Goal: Task Accomplishment & Management: Complete application form

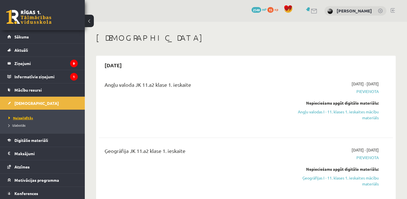
click at [26, 116] on span "Neizpildītās" at bounding box center [20, 118] width 25 height 5
click at [329, 114] on link "Angļu valodas I - 11. klases 1. ieskaites mācību materiāls" at bounding box center [336, 115] width 86 height 12
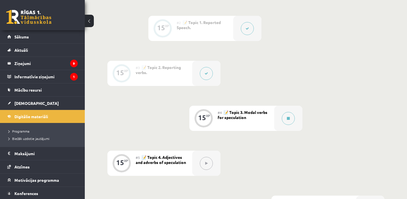
scroll to position [201, 0]
click at [291, 120] on button at bounding box center [288, 118] width 13 height 13
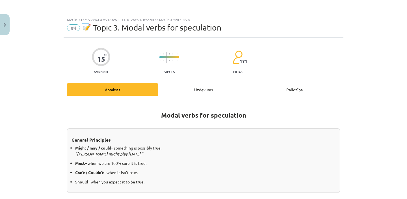
click at [204, 88] on div "Uzdevums" at bounding box center [203, 89] width 91 height 13
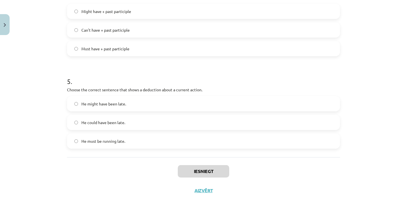
scroll to position [430, 0]
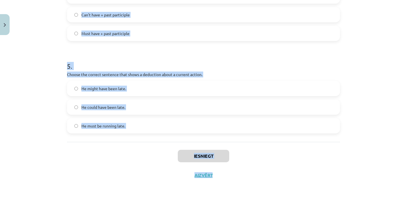
drag, startPoint x: 57, startPoint y: 121, endPoint x: 65, endPoint y: 136, distance: 17.0
click at [65, 136] on div "Mācību tēma: Angļu valodas i - 11. klases 1. ieskaites mācību materiāls #4 📝 To…" at bounding box center [203, 99] width 407 height 199
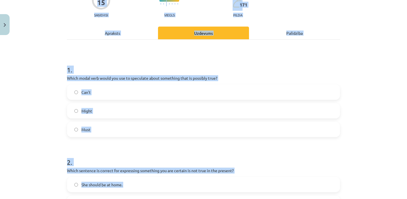
scroll to position [0, 0]
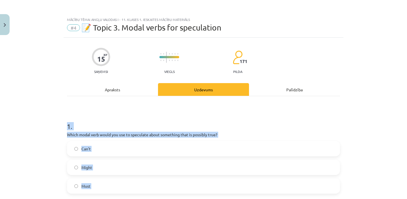
drag, startPoint x: 128, startPoint y: 138, endPoint x: 81, endPoint y: 113, distance: 53.2
copy form "1 . Which modal verb would you use to speculate about something that is possibl…"
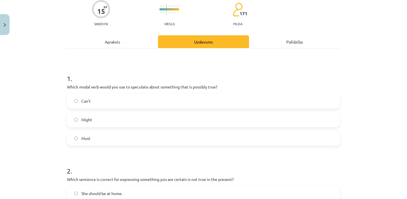
scroll to position [50, 0]
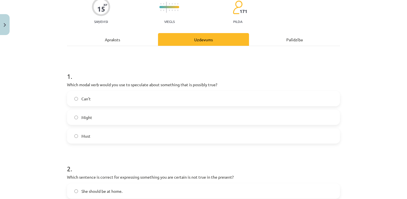
click at [109, 110] on div "Might" at bounding box center [203, 117] width 273 height 15
click at [110, 116] on label "Might" at bounding box center [204, 117] width 272 height 14
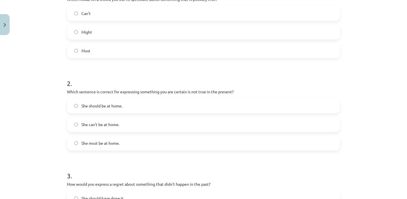
scroll to position [136, 0]
click at [131, 121] on label "She can't be at home." at bounding box center [204, 124] width 272 height 14
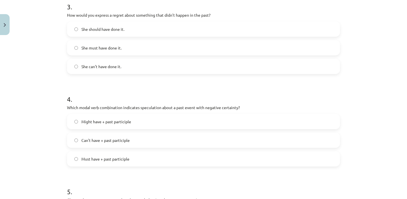
scroll to position [304, 0]
click at [105, 31] on span "She should have done it." at bounding box center [102, 30] width 43 height 6
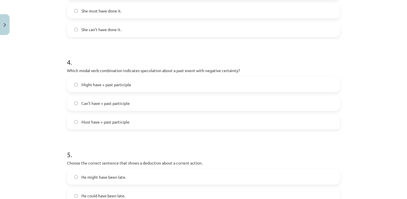
scroll to position [342, 0]
click at [138, 103] on label "Can't have + past participle" at bounding box center [204, 103] width 272 height 14
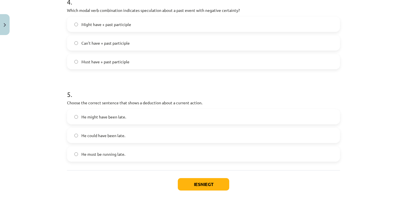
scroll to position [402, 0]
click at [142, 148] on label "He must be running late." at bounding box center [204, 154] width 272 height 14
click at [194, 187] on button "Iesniegt" at bounding box center [203, 184] width 51 height 12
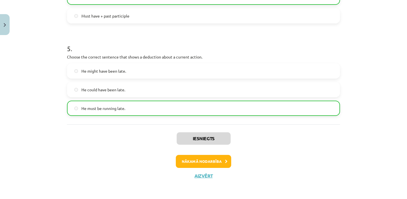
scroll to position [448, 0]
click at [216, 169] on div "Iesniegts Nākamā nodarbība Aizvērt" at bounding box center [203, 153] width 273 height 58
click at [219, 162] on button "Nākamā nodarbība" at bounding box center [203, 161] width 55 height 13
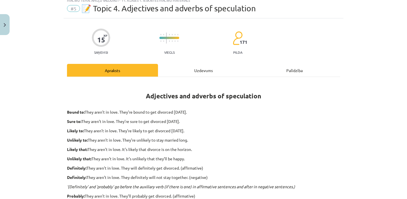
scroll to position [14, 0]
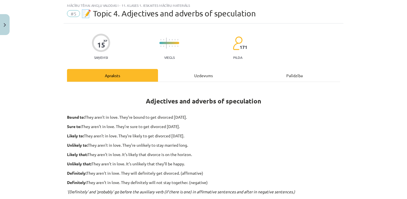
click at [197, 75] on div "Uzdevums" at bounding box center [203, 75] width 91 height 13
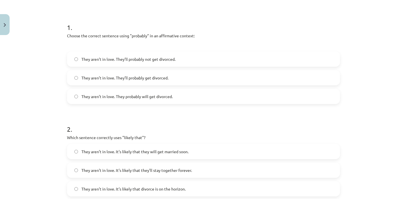
scroll to position [100, 0]
drag, startPoint x: 75, startPoint y: 49, endPoint x: 75, endPoint y: 42, distance: 6.5
click at [75, 42] on div "1 . Choose the correct sentence using "probably" in an affirmative context: The…" at bounding box center [203, 58] width 273 height 91
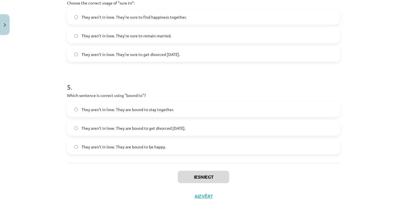
scroll to position [440, 0]
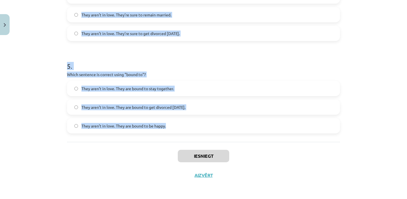
drag, startPoint x: 65, startPoint y: 32, endPoint x: 199, endPoint y: 139, distance: 172.2
copy form "Choose the correct sentence using "probably" in an affirmative context: They ar…"
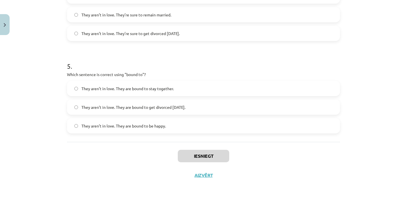
click at [77, 53] on h1 "5 ." at bounding box center [203, 61] width 273 height 18
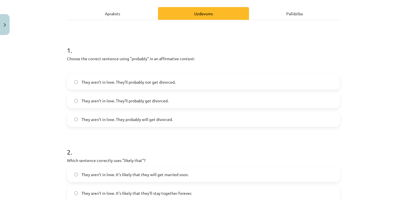
scroll to position [77, 0]
click at [169, 116] on span "They aren’t in love. They probably will get divorced." at bounding box center [126, 119] width 91 height 6
click at [132, 100] on span "They aren’t in love. They’ll probably get divorced." at bounding box center [124, 100] width 87 height 6
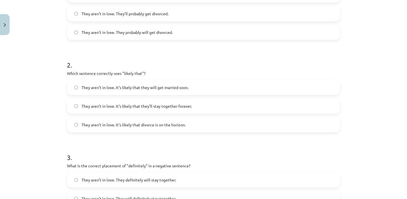
scroll to position [164, 0]
click at [139, 128] on label "They aren’t in love. It’s likely that divorce is on the horizon." at bounding box center [204, 124] width 272 height 14
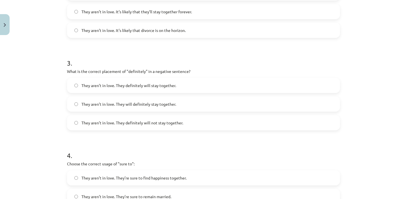
click at [164, 122] on span "They aren’t in love. They definitely will not stay together." at bounding box center [132, 123] width 102 height 6
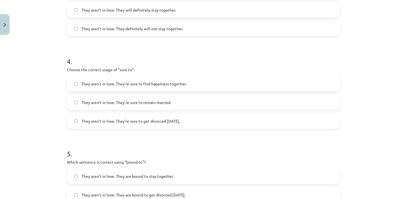
scroll to position [355, 0]
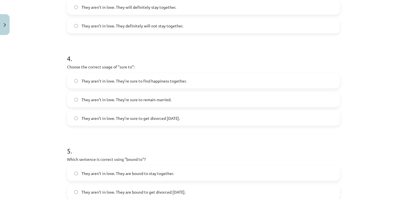
click at [188, 124] on label "They aren’t in love. They’re sure to get divorced within six months." at bounding box center [204, 118] width 272 height 14
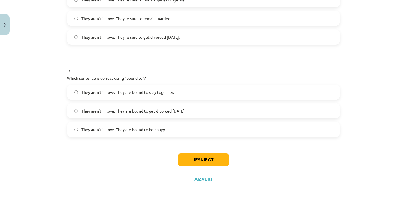
scroll to position [440, 0]
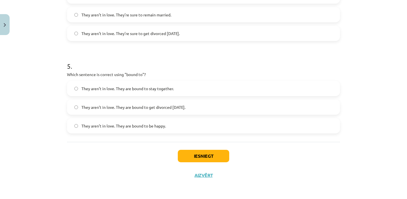
click at [164, 108] on span "They aren’t in love. They are bound to get divorced within six months." at bounding box center [133, 107] width 104 height 6
click at [216, 154] on button "Iesniegt" at bounding box center [203, 156] width 51 height 12
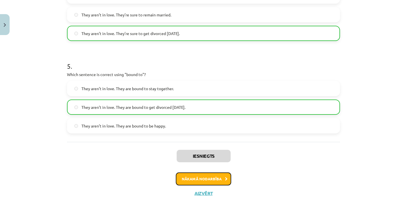
click at [216, 181] on button "Nākamā nodarbība" at bounding box center [203, 179] width 55 height 13
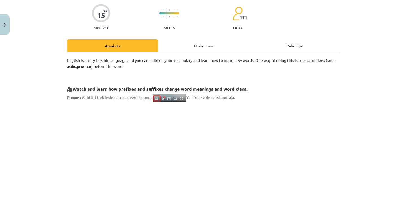
scroll to position [43, 0]
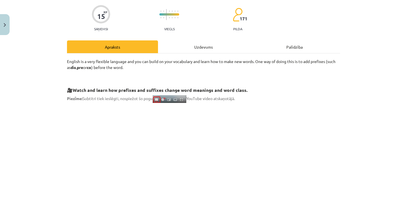
click at [210, 48] on div "Uzdevums" at bounding box center [203, 46] width 91 height 13
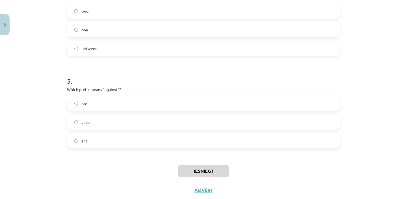
scroll to position [440, 0]
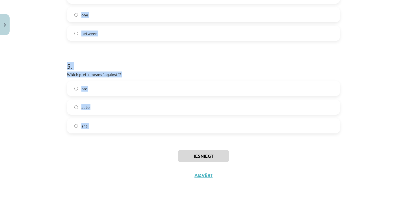
drag, startPoint x: 64, startPoint y: 117, endPoint x: 143, endPoint y: 154, distance: 87.3
copy form "What does the prefix "sub-" mean? under above across 2 . Which of the following…"
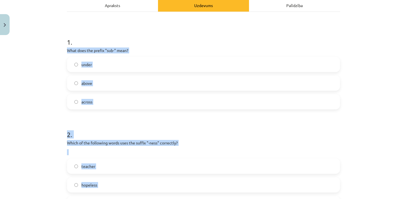
scroll to position [85, 0]
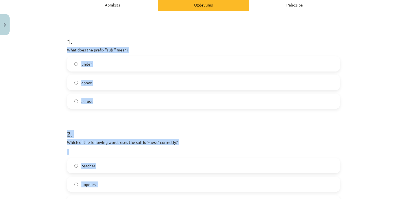
click at [134, 52] on p "What does the prefix "sub-" mean?" at bounding box center [203, 50] width 273 height 6
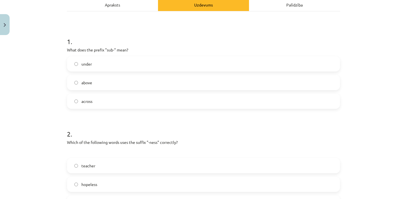
click at [131, 63] on label "under" at bounding box center [204, 64] width 272 height 14
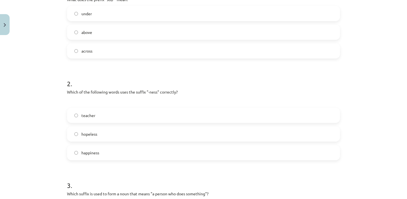
scroll to position [136, 0]
click at [128, 149] on label "happiness" at bounding box center [204, 152] width 272 height 14
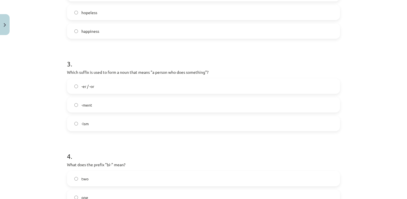
scroll to position [267, 0]
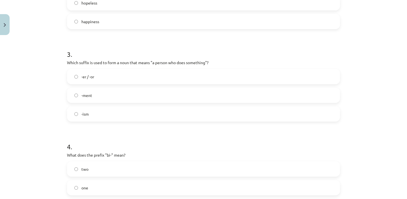
click at [129, 80] on label "-er / -or" at bounding box center [204, 77] width 272 height 14
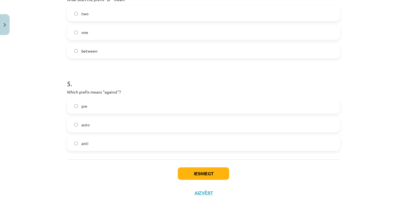
scroll to position [422, 0]
click at [95, 14] on label "two" at bounding box center [204, 14] width 272 height 14
click at [96, 143] on label "anti" at bounding box center [204, 144] width 272 height 14
click at [200, 171] on button "Iesniegt" at bounding box center [203, 174] width 51 height 12
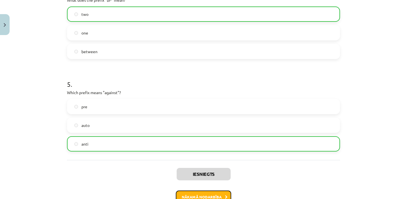
click at [201, 196] on button "Nākamā nodarbība" at bounding box center [203, 197] width 55 height 13
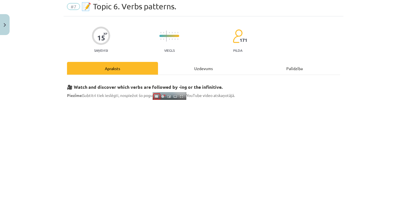
scroll to position [14, 0]
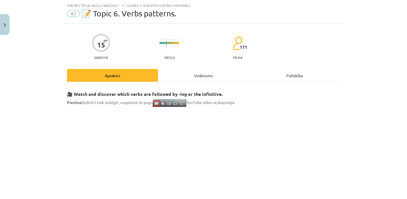
click at [211, 76] on div "Uzdevums" at bounding box center [203, 75] width 91 height 13
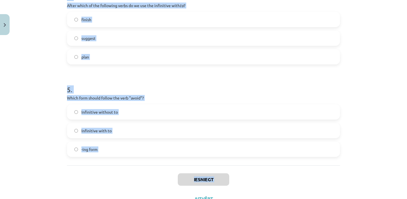
scroll to position [430, 0]
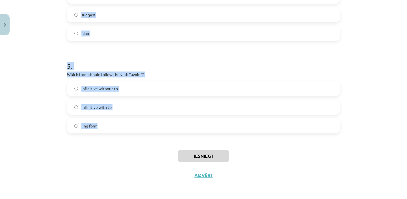
drag, startPoint x: 58, startPoint y: 107, endPoint x: 124, endPoint y: 134, distance: 71.0
click at [124, 134] on div "Mācību tēma: Angļu valodas i - 11. klases 1. ieskaites mācību materiāls #7 📝 To…" at bounding box center [203, 99] width 407 height 199
copy form "What is the difference in meaning between "stop talking" and "stop to talk"? Bo…"
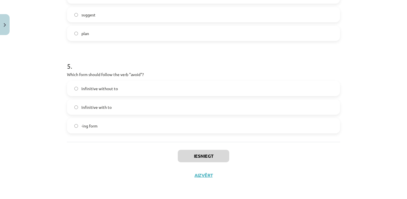
click at [44, 41] on div "Mācību tēma: Angļu valodas i - 11. klases 1. ieskaites mācību materiāls #7 📝 To…" at bounding box center [203, 99] width 407 height 199
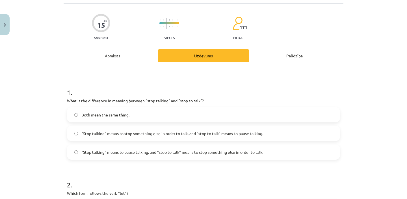
scroll to position [38, 0]
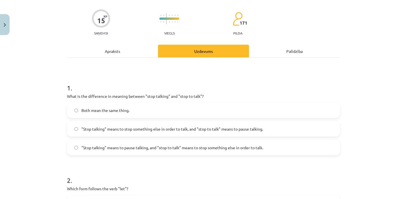
click at [187, 143] on label ""Stop talking" means to pause talking, and "stop to talk" means to stop somethi…" at bounding box center [204, 148] width 272 height 14
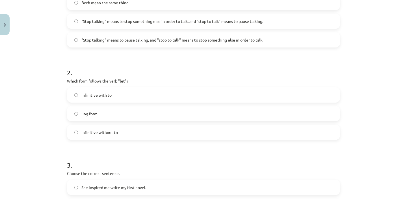
scroll to position [149, 0]
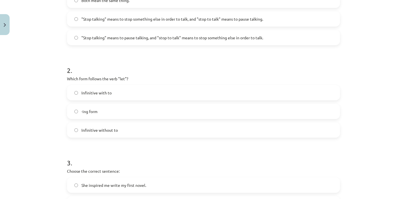
click at [186, 125] on label "Infinitive without to" at bounding box center [204, 130] width 272 height 14
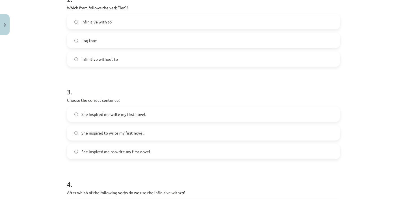
scroll to position [220, 0]
click at [154, 149] on label "She inspired me to write my first novel." at bounding box center [204, 151] width 272 height 14
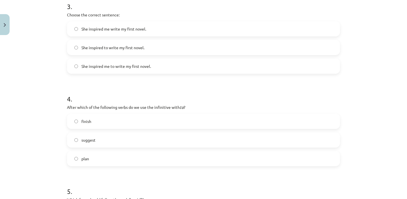
scroll to position [325, 0]
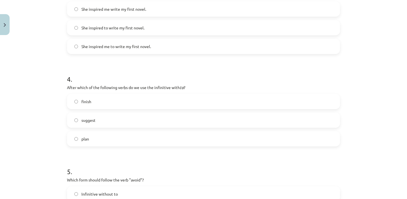
click at [157, 142] on label "plan" at bounding box center [204, 139] width 272 height 14
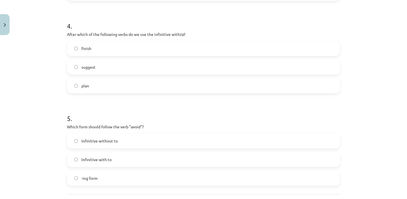
scroll to position [379, 0]
click at [146, 179] on label "-ing form" at bounding box center [204, 177] width 272 height 14
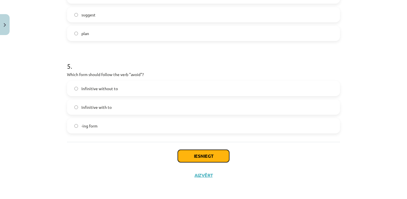
click at [190, 153] on button "Iesniegt" at bounding box center [203, 156] width 51 height 12
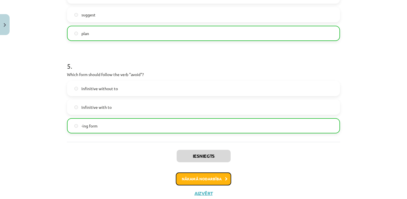
click at [213, 175] on button "Nākamā nodarbība" at bounding box center [203, 179] width 55 height 13
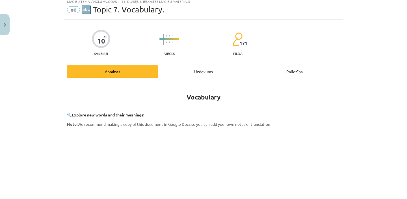
scroll to position [14, 0]
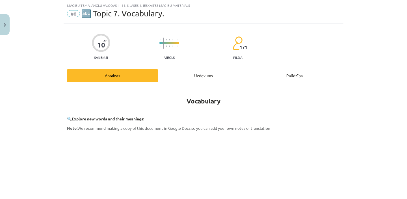
click at [207, 73] on div "Uzdevums" at bounding box center [203, 75] width 91 height 13
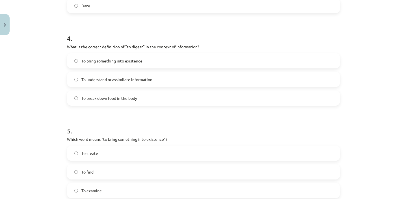
scroll to position [449, 0]
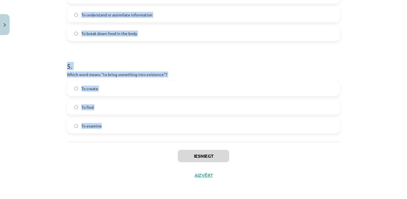
drag, startPoint x: 60, startPoint y: 115, endPoint x: 121, endPoint y: 139, distance: 65.2
click at [121, 139] on div "Mācību tēma: Angļu valodas i - 11. klases 1. ieskaites mācību materiāls #8 🔤 To…" at bounding box center [203, 99] width 407 height 199
copy form "1 . Which of the following means "the surroundings or conditions in which a per…"
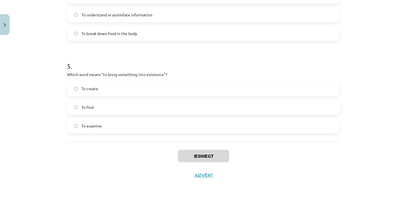
click at [70, 57] on h1 "5 ." at bounding box center [203, 61] width 273 height 18
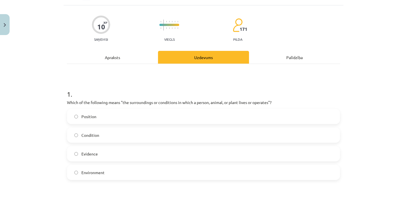
scroll to position [36, 0]
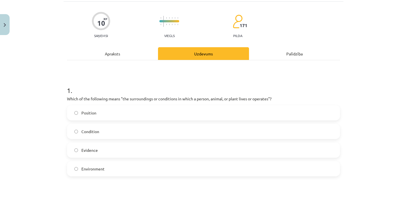
click at [96, 174] on label "Environment" at bounding box center [204, 169] width 272 height 14
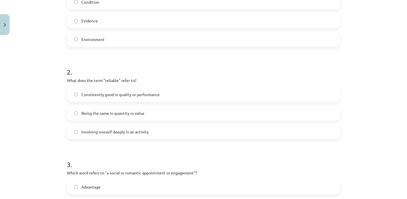
scroll to position [172, 0]
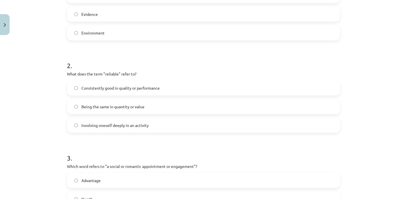
click at [124, 89] on span "Consistently good in quality or performance" at bounding box center [120, 88] width 78 height 6
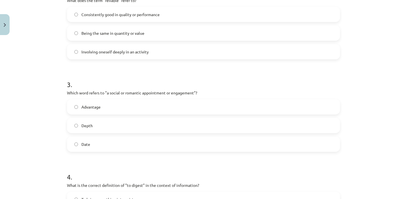
scroll to position [250, 0]
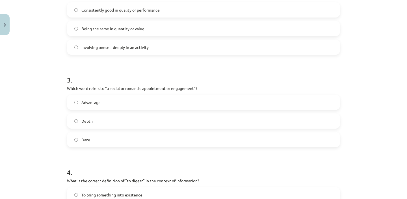
click at [112, 138] on label "Date" at bounding box center [204, 140] width 272 height 14
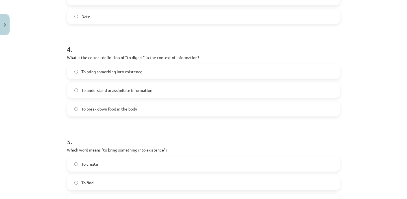
scroll to position [374, 0]
click at [131, 87] on span "To understand or assimilate information" at bounding box center [116, 90] width 71 height 6
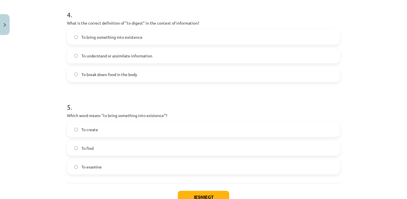
click at [116, 130] on label "To create" at bounding box center [204, 130] width 272 height 14
click at [220, 196] on button "Iesniegt" at bounding box center [203, 197] width 51 height 12
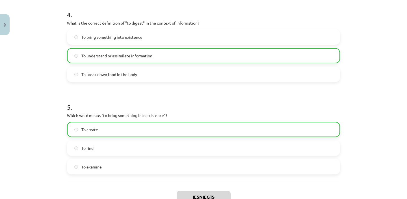
scroll to position [467, 0]
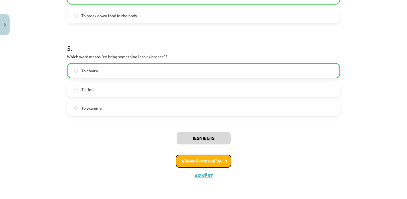
click at [217, 161] on button "Nākamā nodarbība" at bounding box center [203, 161] width 55 height 13
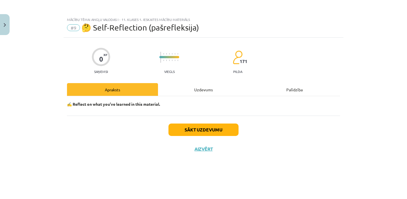
scroll to position [0, 0]
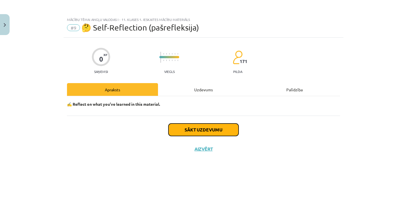
click at [213, 132] on button "Sākt uzdevumu" at bounding box center [204, 130] width 70 height 12
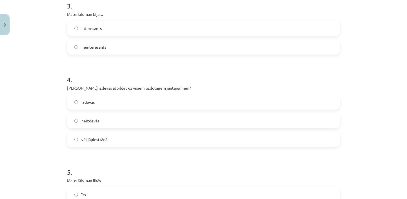
scroll to position [356, 0]
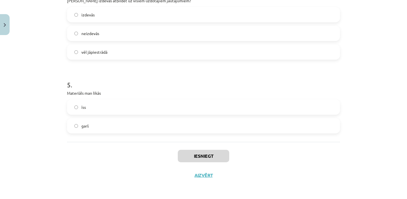
click at [118, 112] on label "īss" at bounding box center [204, 107] width 272 height 14
click at [199, 158] on button "Iesniegt" at bounding box center [203, 156] width 51 height 12
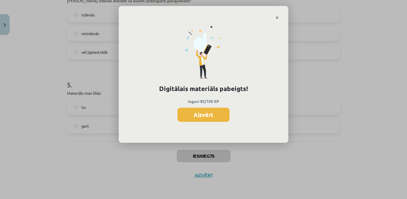
scroll to position [188, 0]
click at [214, 118] on button "Aizvērt" at bounding box center [204, 115] width 52 height 14
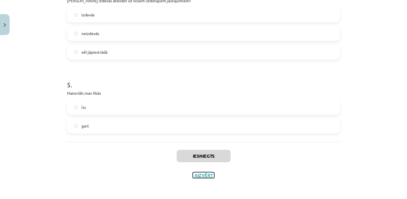
click at [200, 176] on button "Aizvērt" at bounding box center [204, 176] width 22 height 6
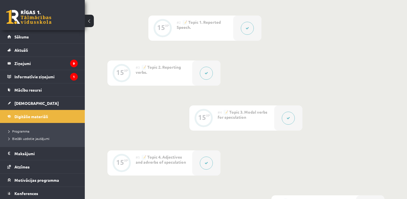
click at [35, 26] on div "0 Dāvanas 2549 mP 15 xp" at bounding box center [42, 15] width 85 height 30
click at [37, 20] on link at bounding box center [28, 17] width 45 height 14
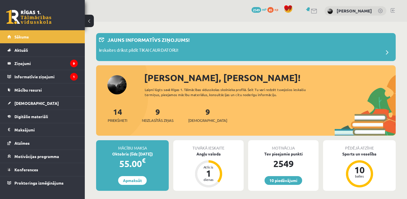
click at [210, 160] on div "Tuvākā ieskaite Angļu valoda Atlicis 1 dienas" at bounding box center [208, 165] width 70 height 51
click at [215, 151] on div "Angļu valoda" at bounding box center [208, 154] width 70 height 6
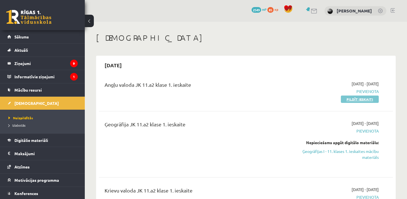
click at [357, 97] on link "Pildīt ieskaiti" at bounding box center [360, 99] width 38 height 7
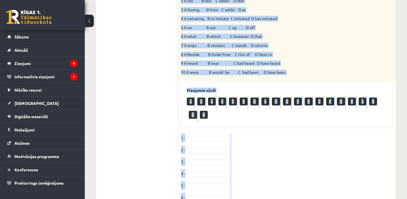
scroll to position [274, 0]
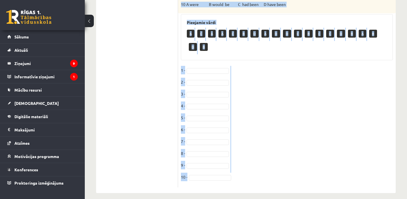
drag, startPoint x: 182, startPoint y: 33, endPoint x: 280, endPoint y: 175, distance: 172.3
click at [280, 175] on div "10p Choose the correct answer. 1 A sound B noise C shout D call 2 A fall B felt…" at bounding box center [287, 10] width 218 height 355
copy div "Loremi dol sitamet consec. A elits doeius tempor Incidi, utl etdol ma aliquaen …"
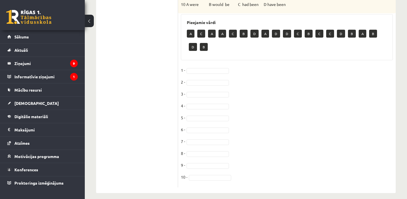
click at [208, 70] on fieldset "1 - 2 - 3 - 4 - 5 - 6 - 7 - 8 - 9 - 10 -" at bounding box center [287, 125] width 212 height 119
click at [207, 66] on fieldset "1 - 2 - 3 - 4 - 5 - 6 - 7 - 8 - 9 - 10 -" at bounding box center [287, 125] width 212 height 119
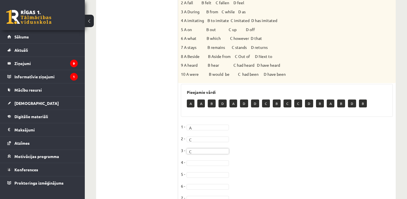
scroll to position [205, 0]
click at [202, 154] on fieldset "1 - A * 2 - C * 3 - C * 4 - 5 - 6 - 7 - 8 - 9 - 10 -" at bounding box center [287, 181] width 212 height 119
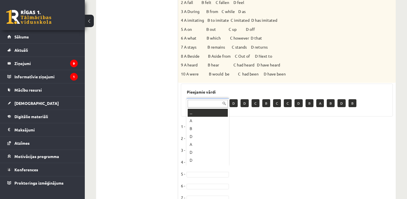
scroll to position [7, 0]
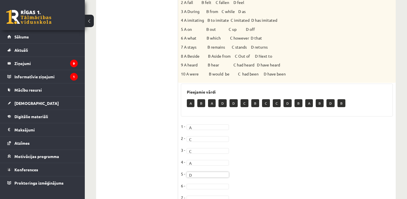
click at [199, 184] on fieldset "1 - A * 2 - C * 3 - C * 4 - A * 5 - D * 6 - 7 - 8 - 9 - 10 -" at bounding box center [287, 181] width 212 height 119
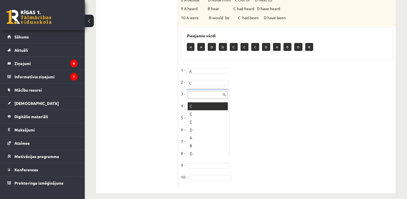
scroll to position [38, 0]
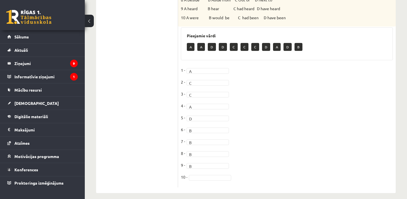
click at [201, 169] on fieldset "1 - A * 2 - C * 3 - C * 4 - A * 5 - D * 6 - B * 7 - B * 8 - B * 9 - B * 10 -" at bounding box center [287, 125] width 212 height 119
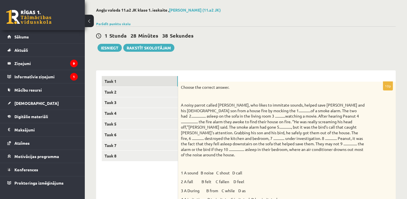
scroll to position [53, 0]
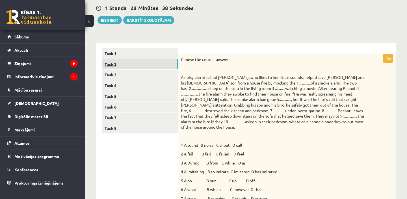
click at [167, 63] on link "Task 2" at bounding box center [140, 64] width 76 height 10
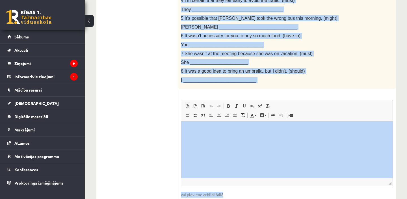
scroll to position [225, 0]
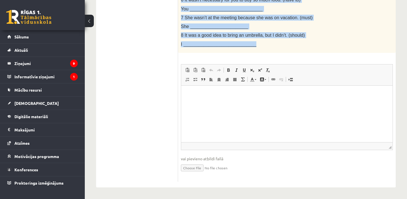
drag, startPoint x: 181, startPoint y: 58, endPoint x: 290, endPoint y: 48, distance: 109.7
copy div "Rewrite the second sentence so that it has a similar meaning to the first sente…"
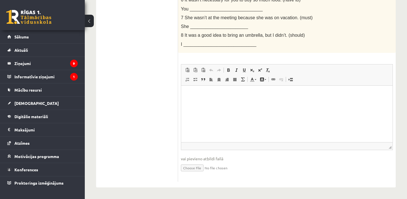
click at [159, 49] on ul "Task 1 Task 2 Task 3 Task 4 Task 5 Task 6 Task 7 Task 8" at bounding box center [140, 29] width 76 height 305
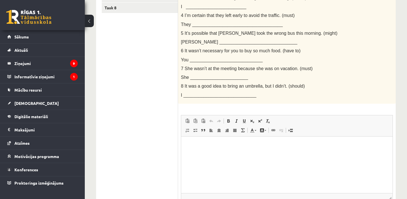
scroll to position [181, 0]
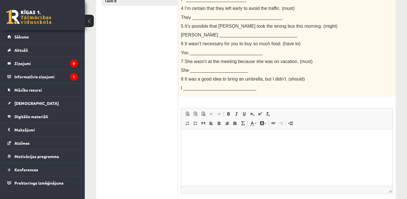
click at [222, 147] on html at bounding box center [287, 137] width 212 height 17
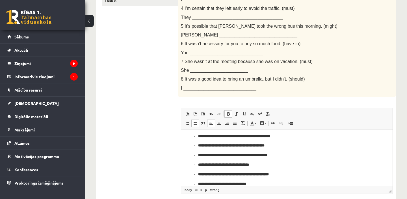
click at [198, 136] on li "**********" at bounding box center [287, 136] width 178 height 6
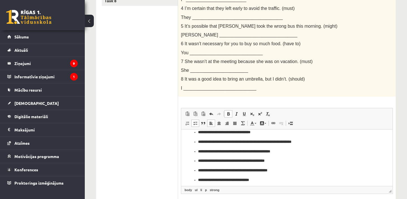
scroll to position [0, 0]
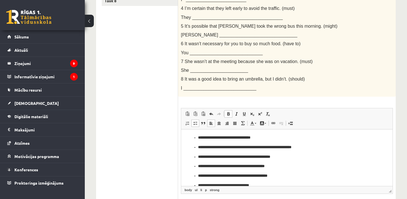
click at [198, 136] on strong "**********" at bounding box center [224, 138] width 52 height 4
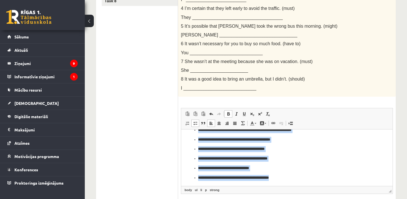
scroll to position [27, 0]
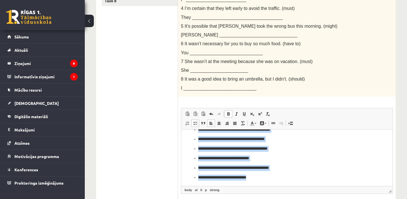
drag, startPoint x: 192, startPoint y: 137, endPoint x: 259, endPoint y: 184, distance: 82.6
click at [259, 184] on html "**********" at bounding box center [287, 144] width 212 height 84
click at [188, 123] on span at bounding box center [187, 123] width 5 height 5
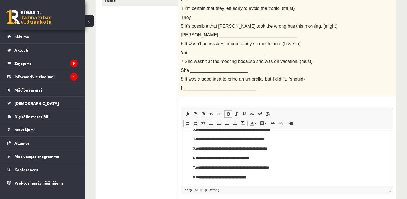
click at [303, 154] on ol "**********" at bounding box center [287, 144] width 200 height 73
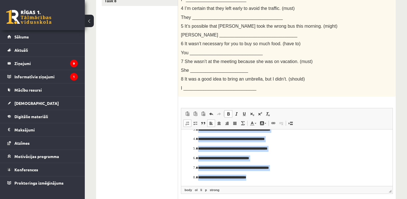
scroll to position [225, 0]
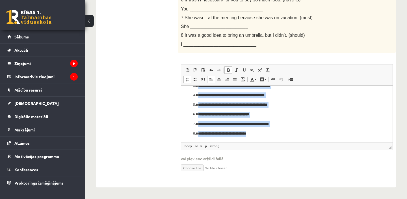
drag, startPoint x: 186, startPoint y: 93, endPoint x: 301, endPoint y: 216, distance: 167.7
click at [301, 142] on html "**********" at bounding box center [287, 100] width 212 height 84
click at [228, 72] on span at bounding box center [228, 70] width 5 height 5
click at [228, 71] on span at bounding box center [228, 70] width 5 height 5
click at [237, 71] on span at bounding box center [236, 70] width 5 height 5
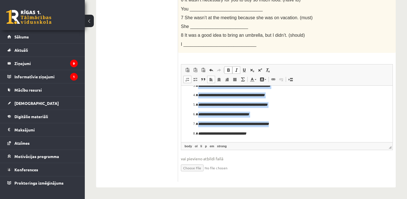
click at [229, 70] on span at bounding box center [228, 70] width 5 height 5
click at [235, 69] on span at bounding box center [236, 70] width 5 height 5
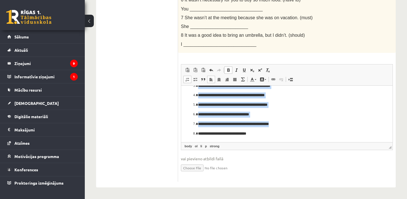
click at [229, 70] on span at bounding box center [228, 70] width 5 height 5
click at [227, 70] on span at bounding box center [228, 70] width 5 height 5
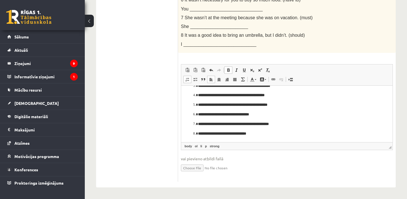
click at [275, 121] on p "**********" at bounding box center [287, 124] width 178 height 6
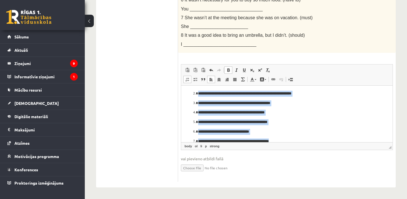
scroll to position [27, 0]
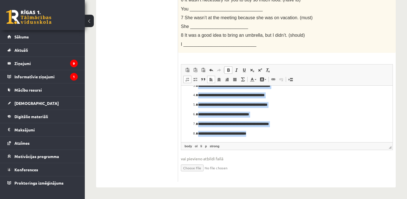
drag, startPoint x: 195, startPoint y: 93, endPoint x: 291, endPoint y: 162, distance: 118.1
click at [291, 142] on html "**********" at bounding box center [287, 100] width 212 height 84
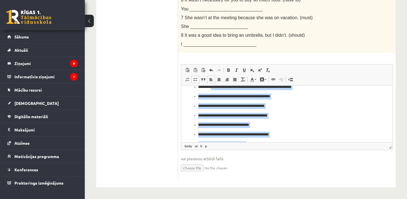
scroll to position [0, 0]
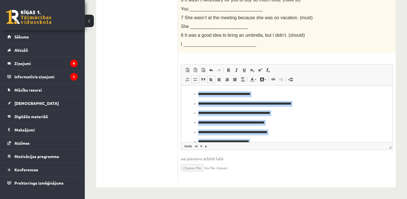
drag, startPoint x: 257, startPoint y: 140, endPoint x: 209, endPoint y: 80, distance: 76.7
click at [209, 85] on html "**********" at bounding box center [287, 127] width 212 height 84
click at [188, 79] on span at bounding box center [187, 79] width 5 height 5
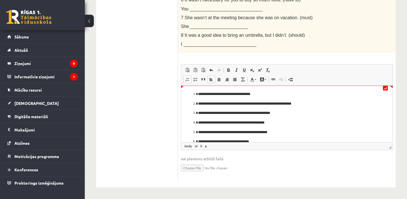
click at [259, 94] on p "**********" at bounding box center [287, 94] width 178 height 6
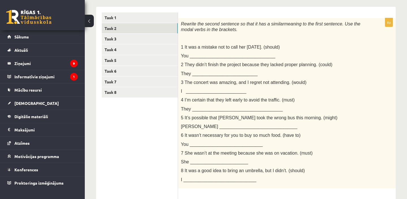
scroll to position [89, 0]
click at [129, 37] on link "Task 3" at bounding box center [140, 39] width 76 height 10
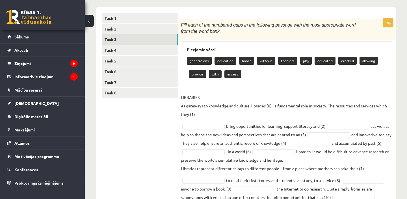
scroll to position [120, 0]
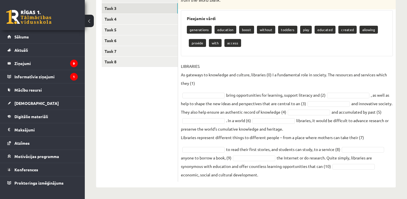
drag, startPoint x: 182, startPoint y: 22, endPoint x: 272, endPoint y: 186, distance: 186.8
click at [272, 186] on div "10p Fill each of the numbered gaps in the following passage with the most appro…" at bounding box center [287, 81] width 218 height 211
copy div "Fill each of the numbered gaps in the following passage with the most appropria…"
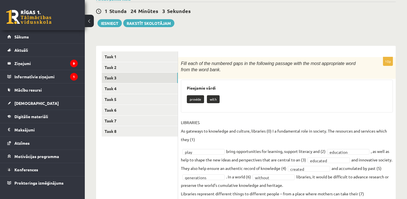
scroll to position [49, 0]
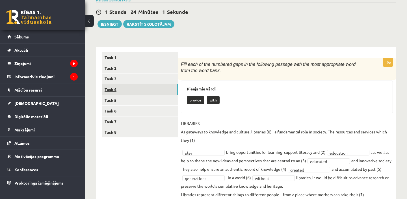
click at [140, 89] on link "Task 4" at bounding box center [140, 89] width 76 height 10
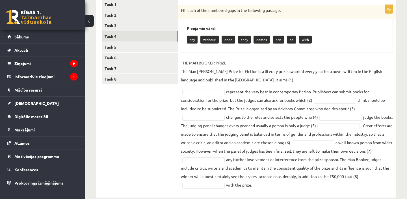
scroll to position [113, 0]
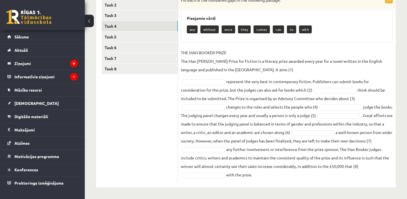
drag, startPoint x: 180, startPoint y: 61, endPoint x: 296, endPoint y: 177, distance: 164.5
click at [296, 177] on div "8p Fill each of the numbered gaps in the following passage. Pieejamie vārdi any…" at bounding box center [287, 88] width 218 height 187
copy div "Fill each of the numbered gaps in the following passage. Pieejamie vārdi any wi…"
click at [215, 76] on fieldset "THE MAN BOOKER PRIZE The Man Booker Prize for Fiction is a literary prize award…" at bounding box center [287, 113] width 212 height 131
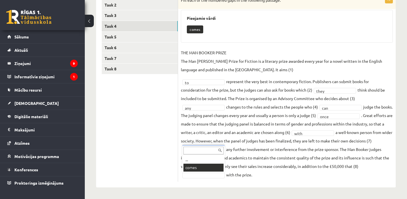
scroll to position [99, 0]
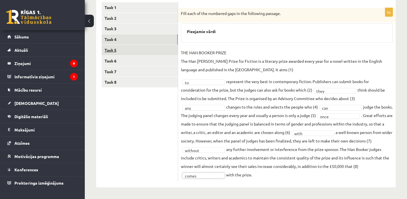
click at [153, 48] on link "Task 5" at bounding box center [140, 50] width 76 height 10
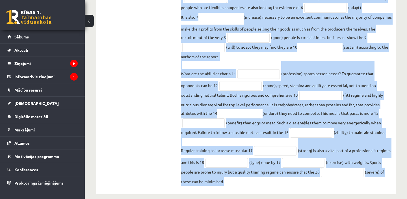
scroll to position [203, 0]
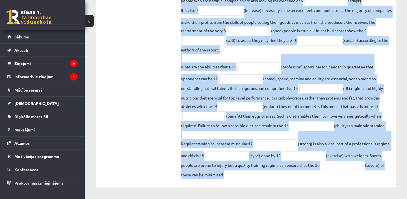
drag, startPoint x: 182, startPoint y: 23, endPoint x: 282, endPoint y: 204, distance: 207.2
copy div "Use the word in brackets to form a word that fits the gap. The economy of the 2…"
click at [274, 103] on fieldset "The economy of the 21st century is based on skills and 1 (know) according to a …" at bounding box center [287, 53] width 212 height 252
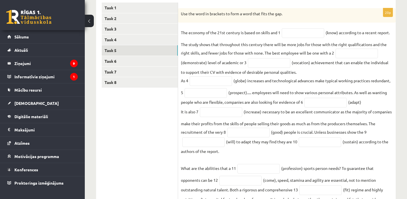
scroll to position [96, 0]
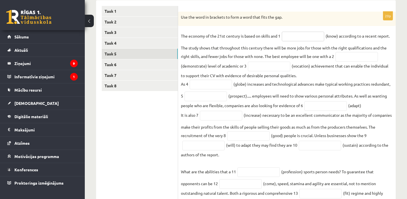
click at [301, 35] on input "text" at bounding box center [303, 37] width 42 height 10
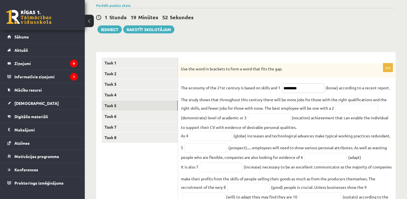
scroll to position [44, 0]
type input "*********"
click at [362, 108] on input "text" at bounding box center [357, 108] width 42 height 10
drag, startPoint x: 360, startPoint y: 108, endPoint x: 357, endPoint y: 106, distance: 3.0
click at [357, 108] on input "**********" at bounding box center [357, 108] width 42 height 10
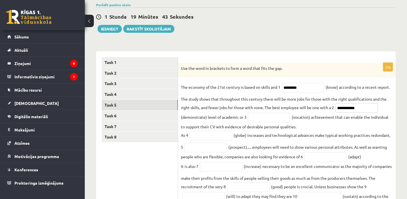
type input "**********"
click at [267, 121] on input "text" at bounding box center [269, 118] width 42 height 10
type input "********"
click at [211, 135] on input "text" at bounding box center [211, 136] width 42 height 10
type input "**********"
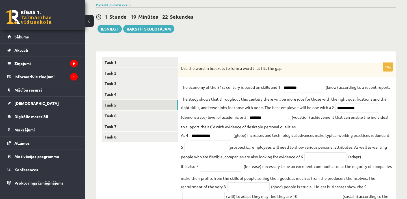
click at [211, 151] on input "text" at bounding box center [206, 148] width 42 height 10
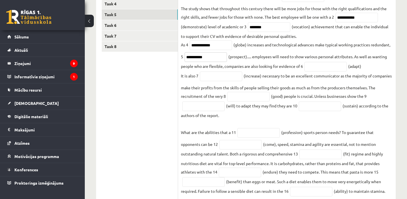
scroll to position [145, 0]
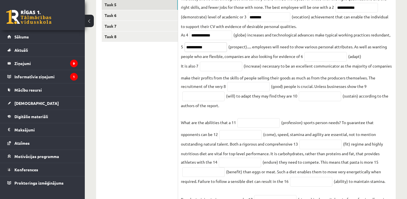
type input "**********"
click at [329, 61] on input "text" at bounding box center [326, 57] width 42 height 10
type input "**********"
click at [222, 65] on input "text" at bounding box center [221, 67] width 42 height 10
type input "**********"
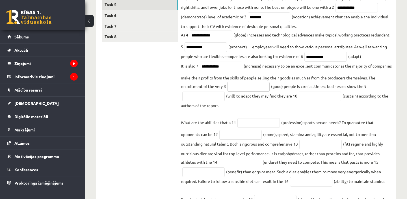
click at [236, 92] on input "text" at bounding box center [248, 87] width 42 height 10
type input "****"
click at [197, 100] on input "text" at bounding box center [204, 97] width 42 height 10
type input "**********"
click at [312, 98] on input "text" at bounding box center [320, 97] width 42 height 10
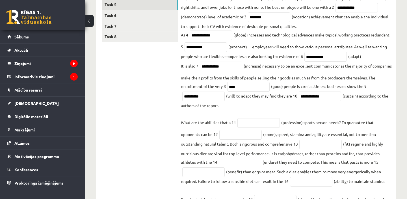
drag, startPoint x: 312, startPoint y: 98, endPoint x: 312, endPoint y: 83, distance: 15.3
click at [312, 83] on fieldset "**********" at bounding box center [287, 108] width 212 height 252
type input "**********"
click at [312, 83] on fieldset "**********" at bounding box center [287, 108] width 212 height 252
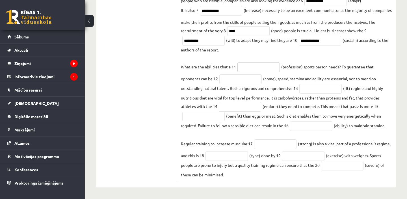
click at [261, 69] on input "text" at bounding box center [259, 68] width 42 height 10
type input "**********"
click at [252, 78] on input "text" at bounding box center [241, 79] width 42 height 10
type input "********"
click at [309, 89] on input "text" at bounding box center [321, 89] width 42 height 10
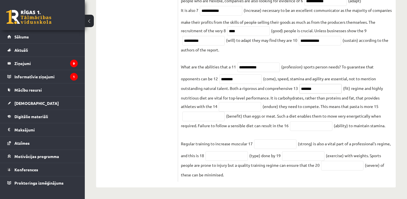
type input "*******"
click at [231, 109] on input "text" at bounding box center [240, 107] width 42 height 10
type input "*********"
click at [198, 120] on input "text" at bounding box center [204, 117] width 42 height 10
type input "**********"
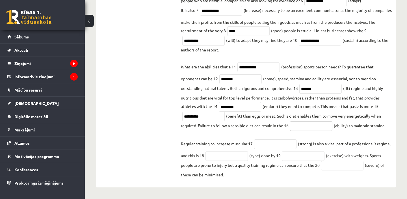
click at [299, 127] on input "text" at bounding box center [311, 126] width 42 height 10
type input "*********"
click at [283, 141] on input "text" at bounding box center [275, 144] width 42 height 10
click at [265, 144] on input "*********" at bounding box center [275, 144] width 42 height 10
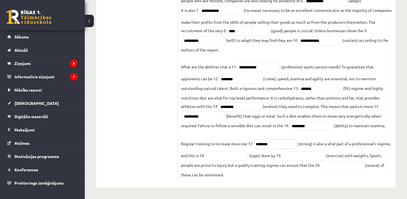
type input "********"
click at [219, 162] on fieldset "**********" at bounding box center [287, 53] width 212 height 252
click at [222, 156] on input "text" at bounding box center [227, 156] width 42 height 10
click at [293, 156] on input "text" at bounding box center [303, 156] width 42 height 10
click at [239, 158] on input "***" at bounding box center [227, 156] width 42 height 10
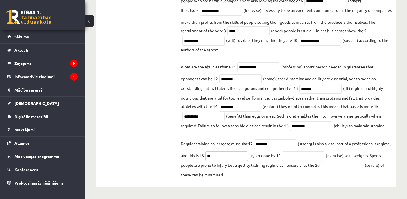
type input "*"
type input "*********"
click at [299, 158] on input "text" at bounding box center [303, 156] width 42 height 10
type input "*********"
click at [357, 169] on input "text" at bounding box center [342, 166] width 42 height 10
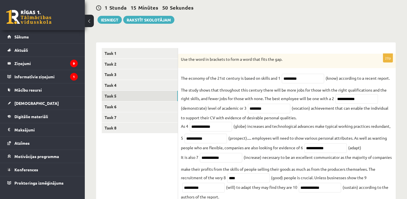
scroll to position [49, 0]
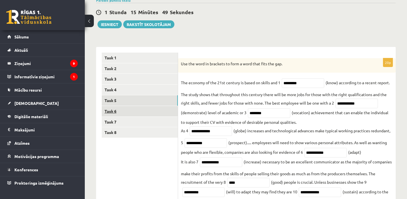
type input "********"
click at [158, 111] on link "Task 6" at bounding box center [140, 111] width 76 height 10
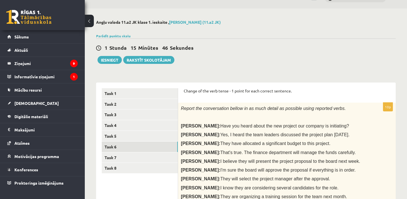
scroll to position [0, 0]
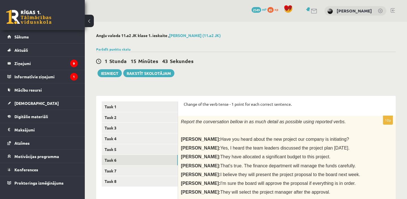
drag, startPoint x: 185, startPoint y: 108, endPoint x: 191, endPoint y: 109, distance: 6.1
click at [191, 109] on div "Change of the verb tense - 1 point for each correct sentence." at bounding box center [287, 106] width 207 height 9
drag, startPoint x: 186, startPoint y: 102, endPoint x: 183, endPoint y: 103, distance: 4.2
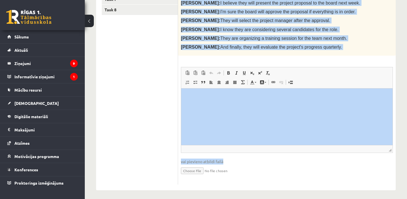
scroll to position [175, 0]
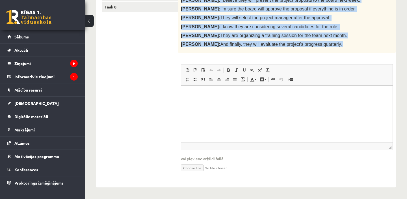
drag, startPoint x: 183, startPoint y: 104, endPoint x: 294, endPoint y: 53, distance: 121.8
click at [294, 53] on div "Change of the verb tense - 1 point for each correct sentence. 10p Report the co…" at bounding box center [287, 54] width 218 height 267
copy form "Change of the verb tense - 1 point for each correct sentence. 10p Report the co…"
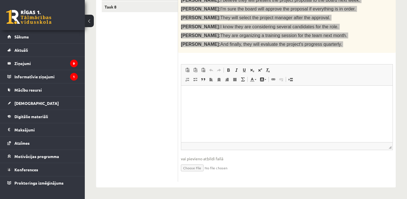
click at [312, 93] on p "Rich Text Editor, wiswyg-editor-user-answer-47433949374240" at bounding box center [287, 94] width 200 height 6
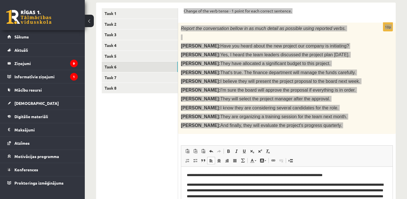
scroll to position [85, 0]
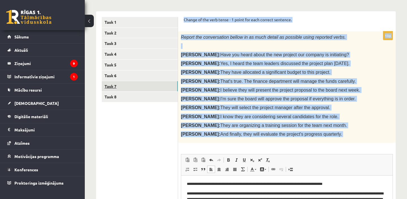
click at [149, 83] on link "Task 7" at bounding box center [140, 86] width 76 height 10
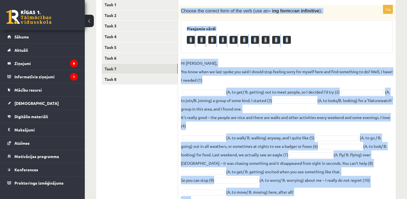
scroll to position [128, 0]
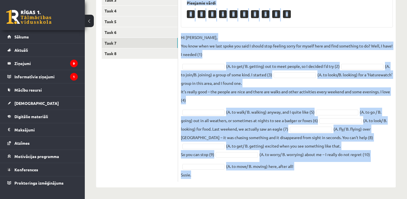
drag, startPoint x: 181, startPoint y: 27, endPoint x: 340, endPoint y: 193, distance: 229.5
click at [340, 194] on div "Angļu valoda 11.a2 JK klase 1. ieskaite , Daniela Ņeupokojeva (11.a2 JK) Parādī…" at bounding box center [246, 46] width 323 height 305
copy div "Choose the correct form of the verb (use an – ing form or an infinitive ). Piee…"
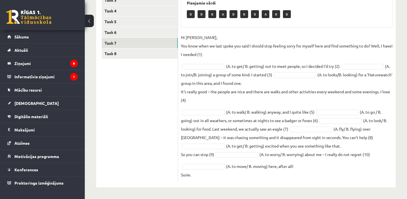
click at [146, 88] on ul "Task 1 Task 2 Task 3 Task 4 Task 5 Task 6 Task 7 Task 8" at bounding box center [140, 78] width 76 height 208
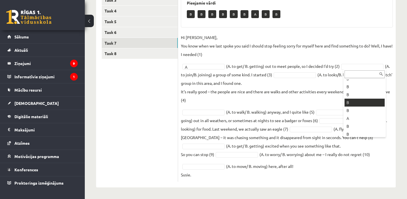
scroll to position [23, 0]
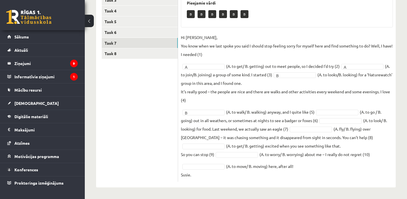
click at [365, 113] on fieldset "Hi Caroline, You know when we last spoke you said I should stop feeling sorry f…" at bounding box center [287, 106] width 212 height 146
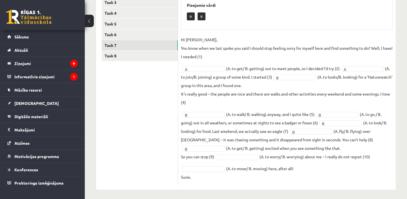
click at [249, 160] on fieldset "Hi Caroline, You know when we last spoke you said I should stop feeling sorry f…" at bounding box center [287, 108] width 212 height 146
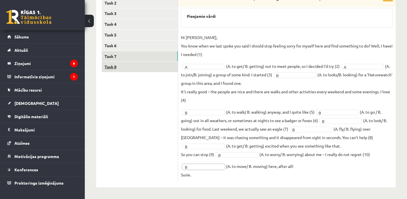
click at [147, 65] on link "Task 8" at bounding box center [140, 67] width 76 height 10
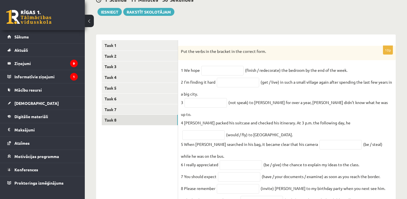
scroll to position [55, 0]
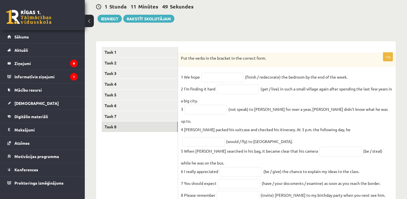
click at [178, 54] on div "****** ****** ****** ****** ****** ****** ****** ****** Task 1 Task 2 Task 3 Ta…" at bounding box center [246, 138] width 300 height 194
click at [160, 136] on ul "Task 1 Task 2 Task 3 Task 4 Task 5 Task 6 Task 7 Task 8" at bounding box center [140, 138] width 76 height 183
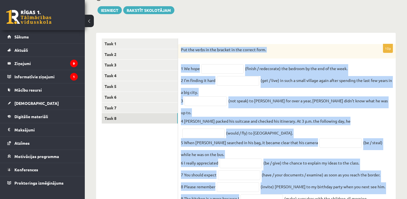
scroll to position [98, 0]
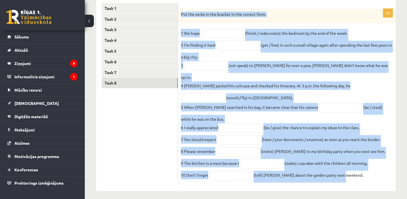
drag, startPoint x: 181, startPoint y: 57, endPoint x: 264, endPoint y: 196, distance: 162.2
click at [265, 196] on div "Angļu valoda 11.a2 JK klase 1. ieskaite , Daniela Ņeupokojeva (11.a2 JK) Parādī…" at bounding box center [246, 62] width 323 height 279
copy div "Put the verbs in the bracket in the correct form. 1 We hope (finish / redecorat…"
click at [233, 32] on input "text" at bounding box center [222, 34] width 42 height 10
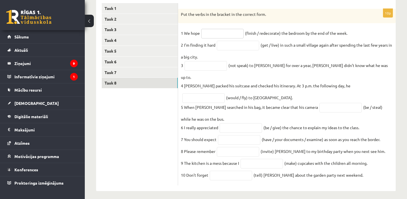
click at [223, 36] on input "text" at bounding box center [222, 34] width 42 height 10
paste input "**********"
type input "**********"
click at [251, 46] on input "text" at bounding box center [238, 46] width 42 height 10
paste input "**********"
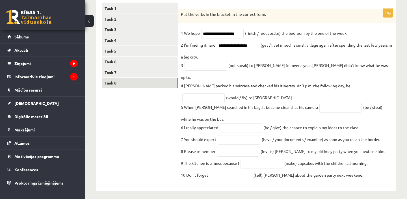
click at [220, 46] on input "**********" at bounding box center [238, 46] width 42 height 10
type input "**********"
click at [213, 70] on input "text" at bounding box center [206, 66] width 42 height 10
paste input "**********"
type input "**********"
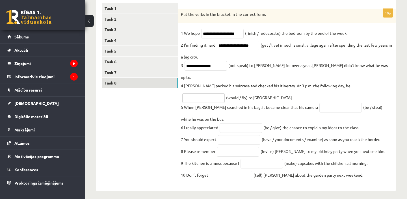
click at [225, 93] on input "text" at bounding box center [204, 98] width 42 height 10
type input "*********"
click at [320, 103] on input "text" at bounding box center [341, 108] width 42 height 10
paste input "**********"
type input "**********"
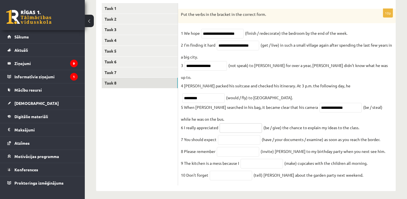
click at [238, 123] on input "text" at bounding box center [241, 128] width 42 height 10
paste input "**********"
type input "**********"
click at [231, 135] on input "text" at bounding box center [239, 140] width 42 height 10
paste input "**********"
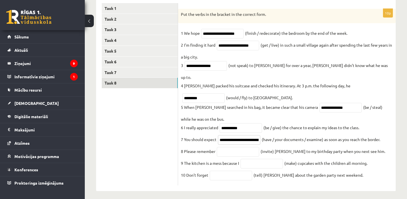
scroll to position [0, 22]
type input "**********"
click at [233, 147] on input "text" at bounding box center [238, 152] width 42 height 10
paste input "*********"
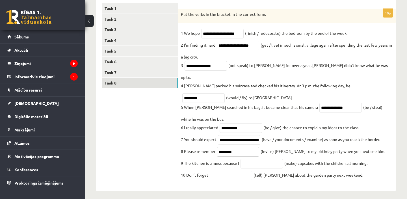
type input "*********"
click at [267, 159] on input "text" at bounding box center [262, 164] width 42 height 10
paste input "**********"
type input "**********"
click at [234, 171] on input "text" at bounding box center [231, 176] width 42 height 10
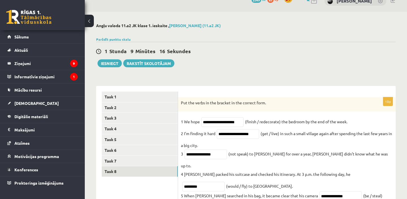
scroll to position [3, 0]
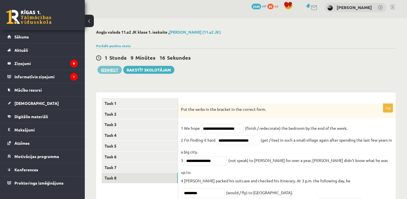
type input "*******"
click at [108, 71] on button "Iesniegt" at bounding box center [110, 70] width 24 height 8
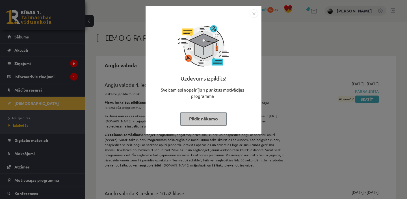
click at [211, 114] on button "Pildīt nākamo" at bounding box center [204, 118] width 46 height 13
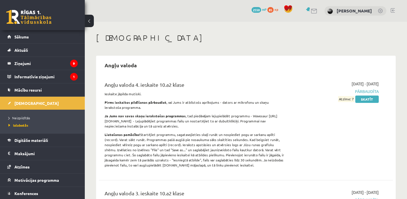
click at [46, 25] on div "0 Dāvanas 2550 mP 85 xp" at bounding box center [42, 15] width 85 height 30
click at [41, 15] on link at bounding box center [28, 17] width 45 height 14
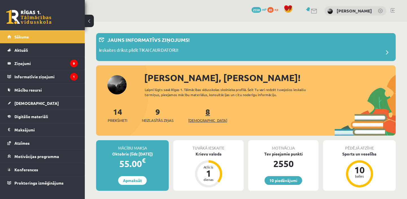
click at [200, 115] on link "8 Ieskaites" at bounding box center [207, 115] width 39 height 17
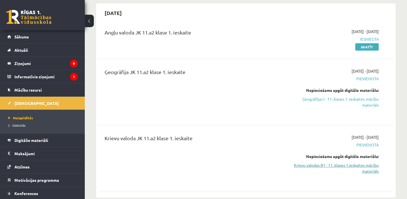
scroll to position [52, 0]
click at [364, 171] on link "Krievu valodas B1 - 11. klases 1.ieskaites mācību materiāls" at bounding box center [336, 169] width 86 height 12
click at [374, 169] on link "Krievu valodas B1 - 11. klases 1.ieskaites mācību materiāls" at bounding box center [336, 169] width 86 height 12
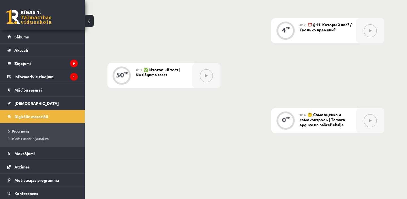
scroll to position [726, 0]
click at [34, 171] on link "Atzīmes" at bounding box center [42, 166] width 70 height 13
